Goal: Ask a question

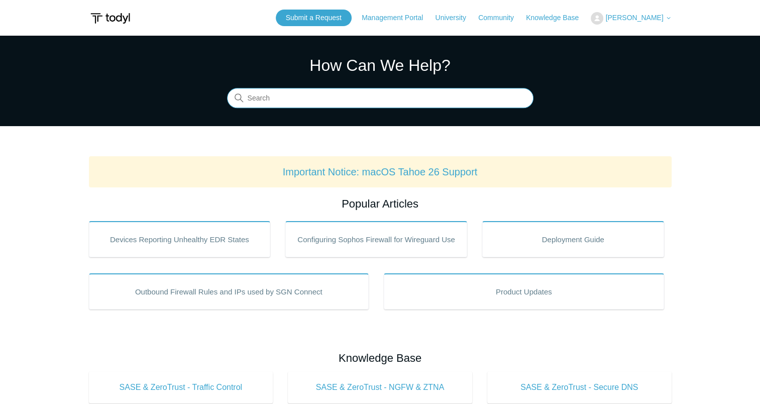
click at [373, 98] on input "Search" at bounding box center [380, 98] width 306 height 20
type input "change lice"
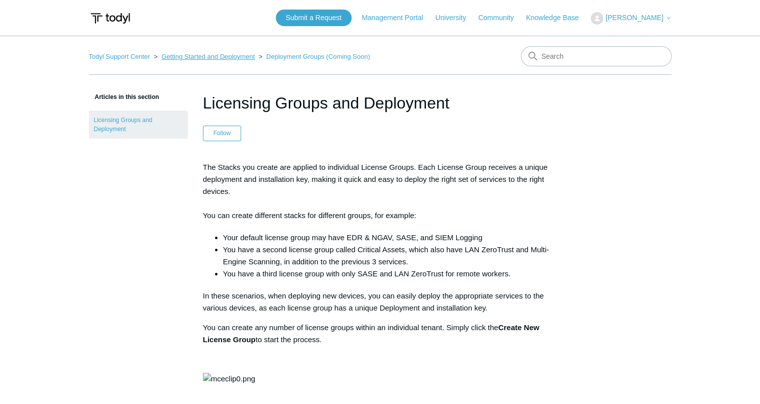
click at [191, 58] on link "Getting Started and Deployment" at bounding box center [207, 57] width 93 height 8
